Goal: Information Seeking & Learning: Learn about a topic

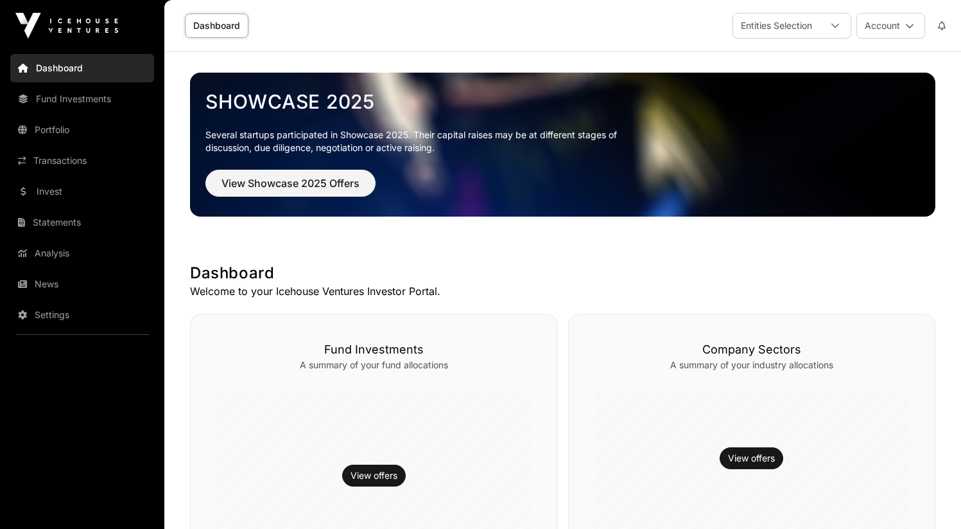
scroll to position [367, 0]
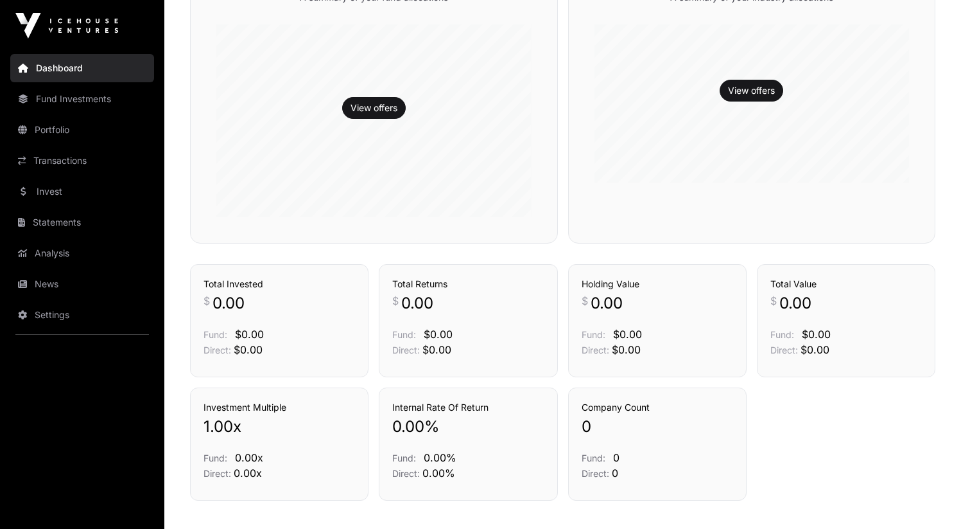
click at [100, 196] on link "Invest" at bounding box center [82, 191] width 144 height 28
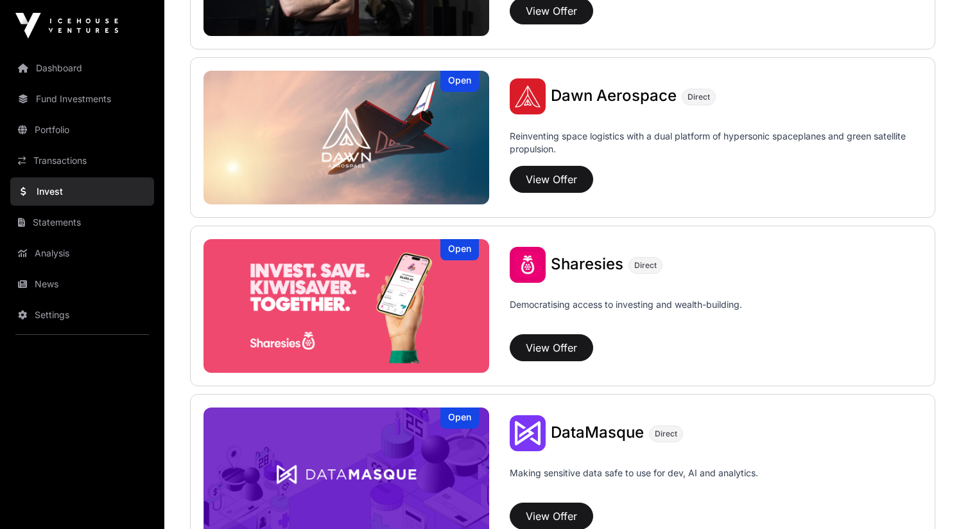
scroll to position [1358, 0]
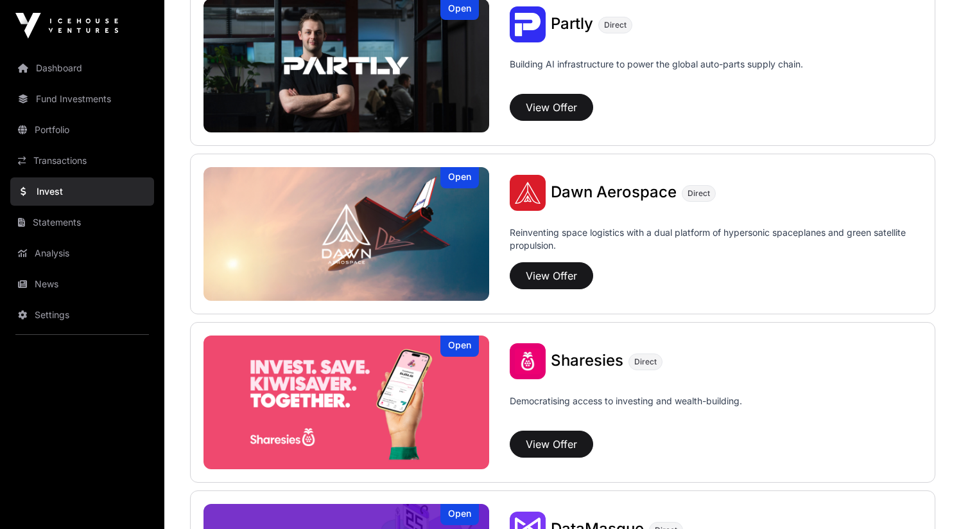
click at [384, 349] on img at bounding box center [347, 402] width 286 height 134
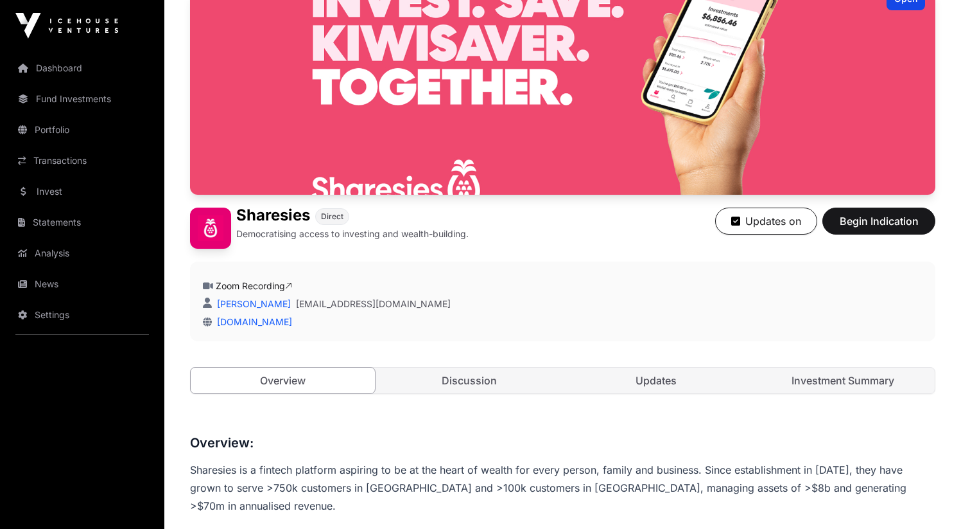
scroll to position [257, 0]
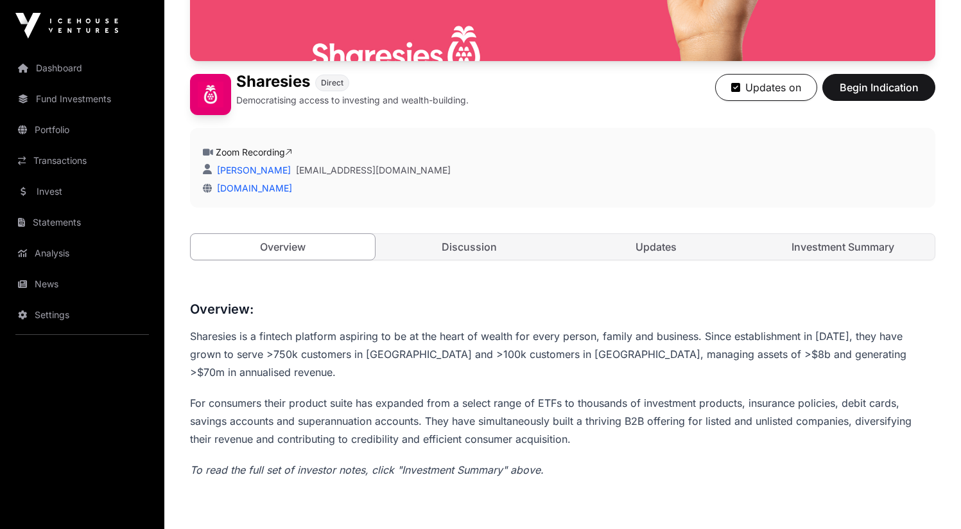
click at [607, 259] on link "Updates" at bounding box center [657, 247] width 184 height 26
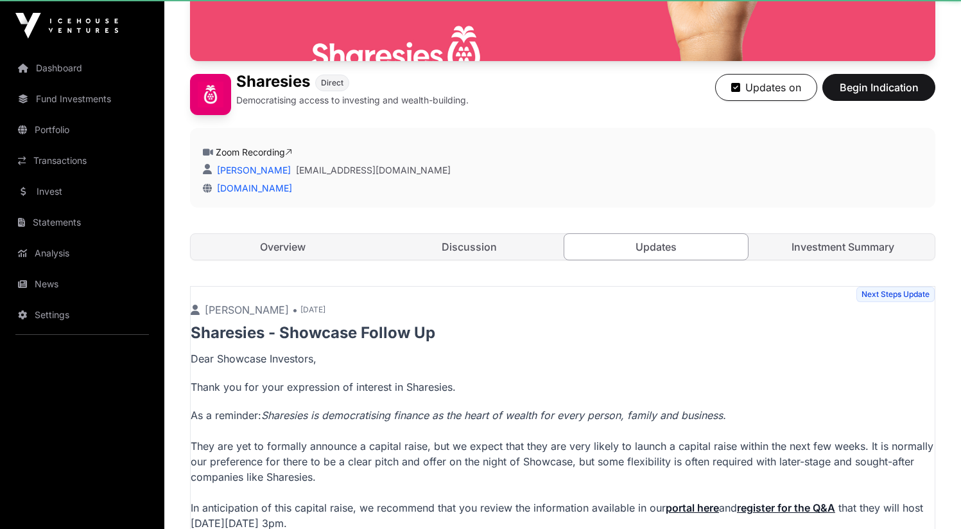
click at [496, 258] on link "Discussion" at bounding box center [470, 247] width 184 height 26
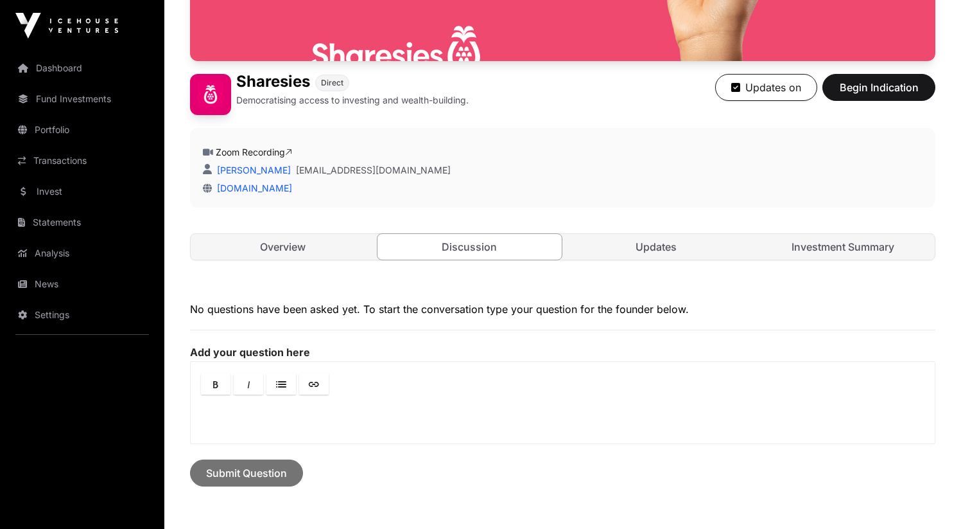
click at [484, 249] on link "Discussion" at bounding box center [470, 246] width 186 height 27
click at [631, 228] on div "Open Sharesies Direct Democratising access to investing and wealth-building. Up…" at bounding box center [563, 70] width 746 height 430
click at [633, 234] on link "Updates" at bounding box center [657, 247] width 184 height 26
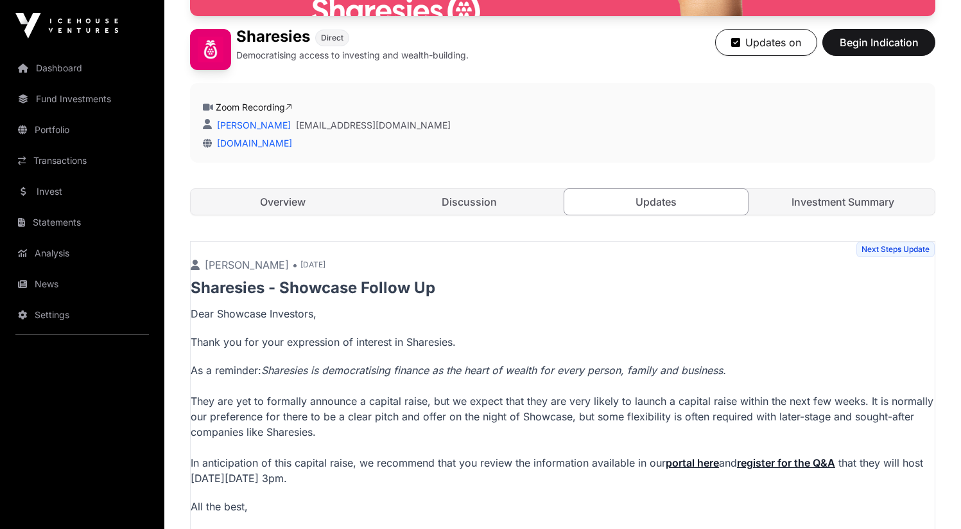
scroll to position [388, 0]
